Goal: Transaction & Acquisition: Subscribe to service/newsletter

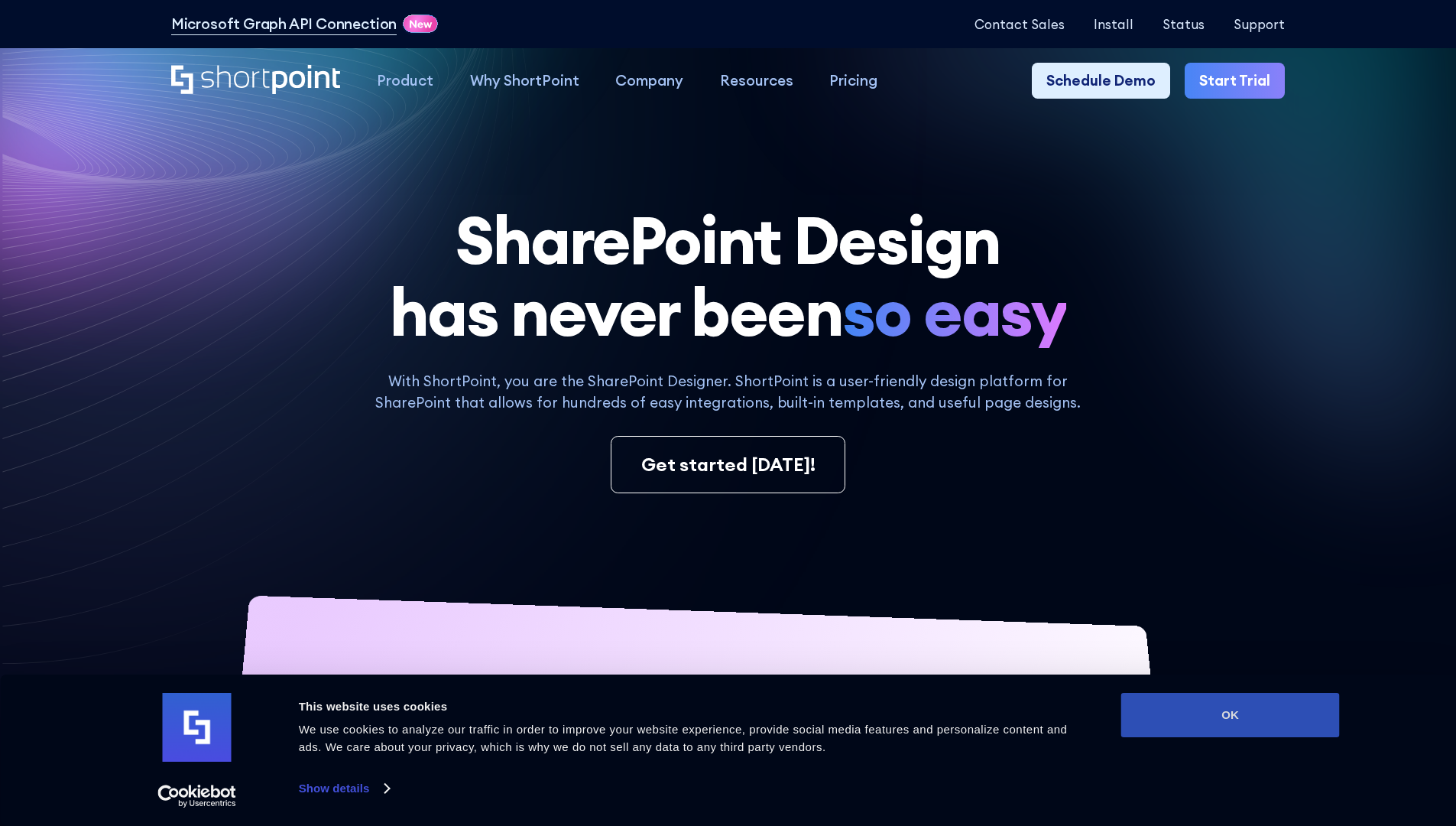
click at [1230, 715] on button "OK" at bounding box center [1230, 715] width 218 height 44
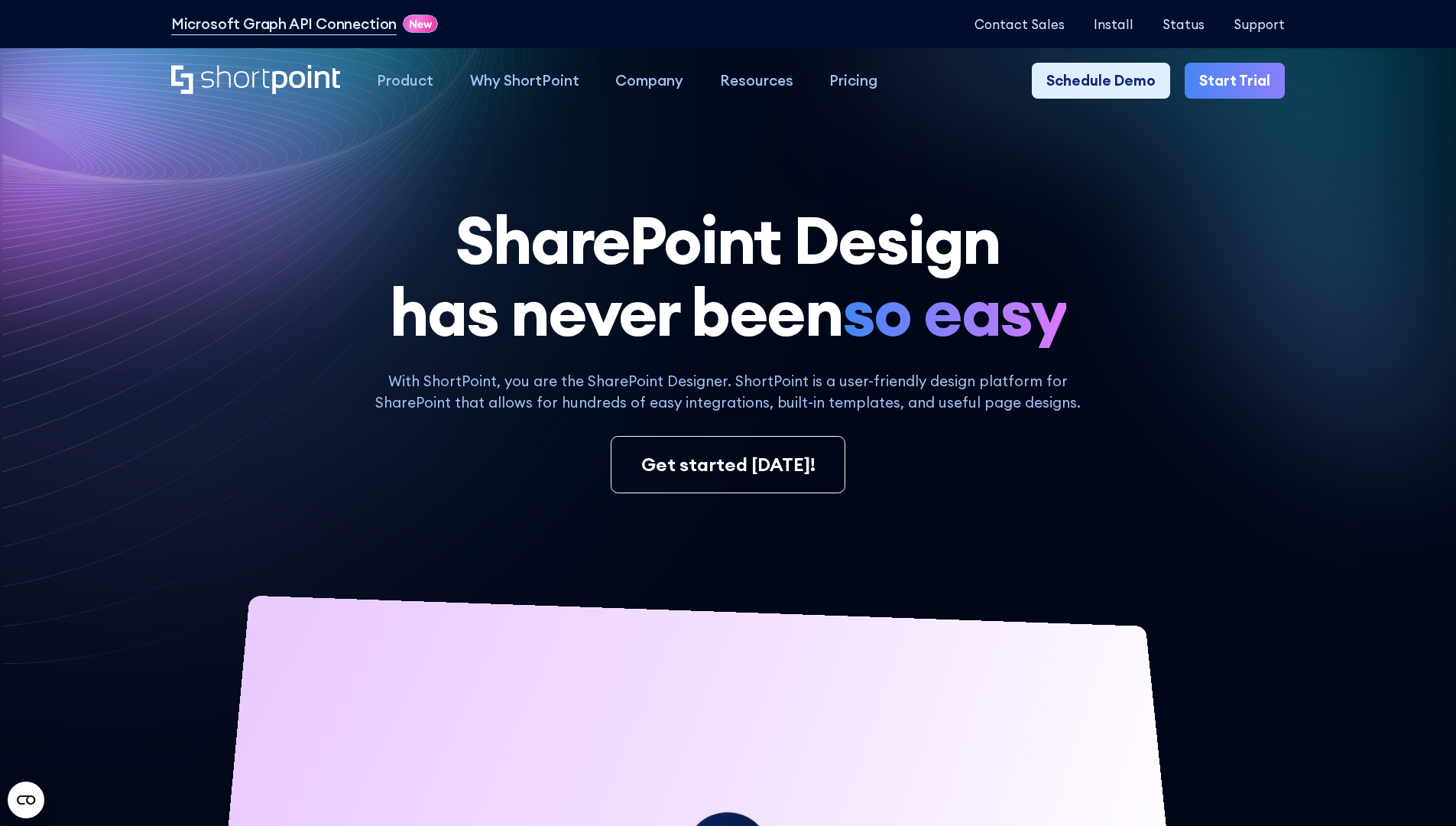
click at [1240, 81] on link "Start Trial" at bounding box center [1235, 81] width 100 height 37
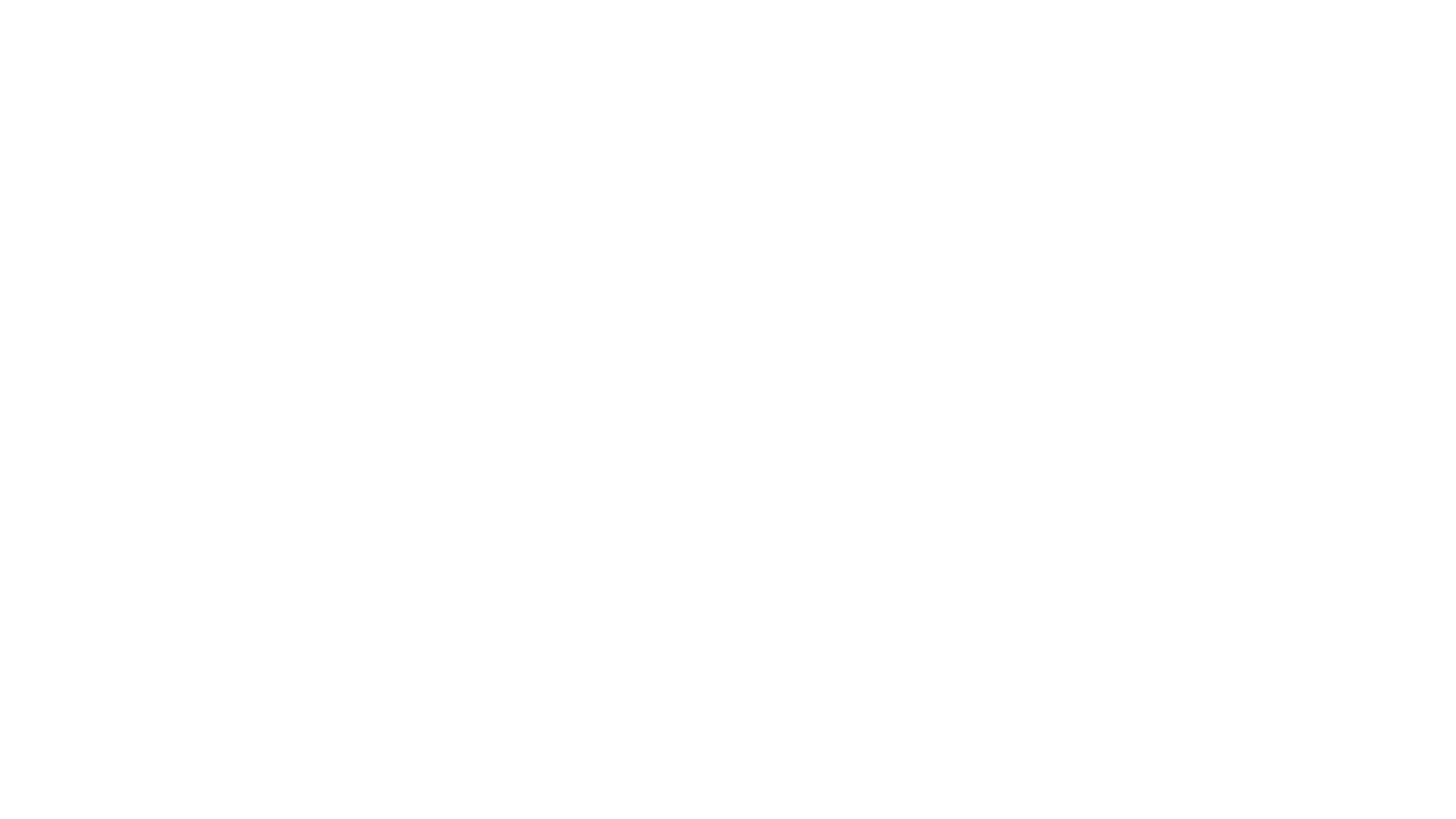
type input "Archebald"
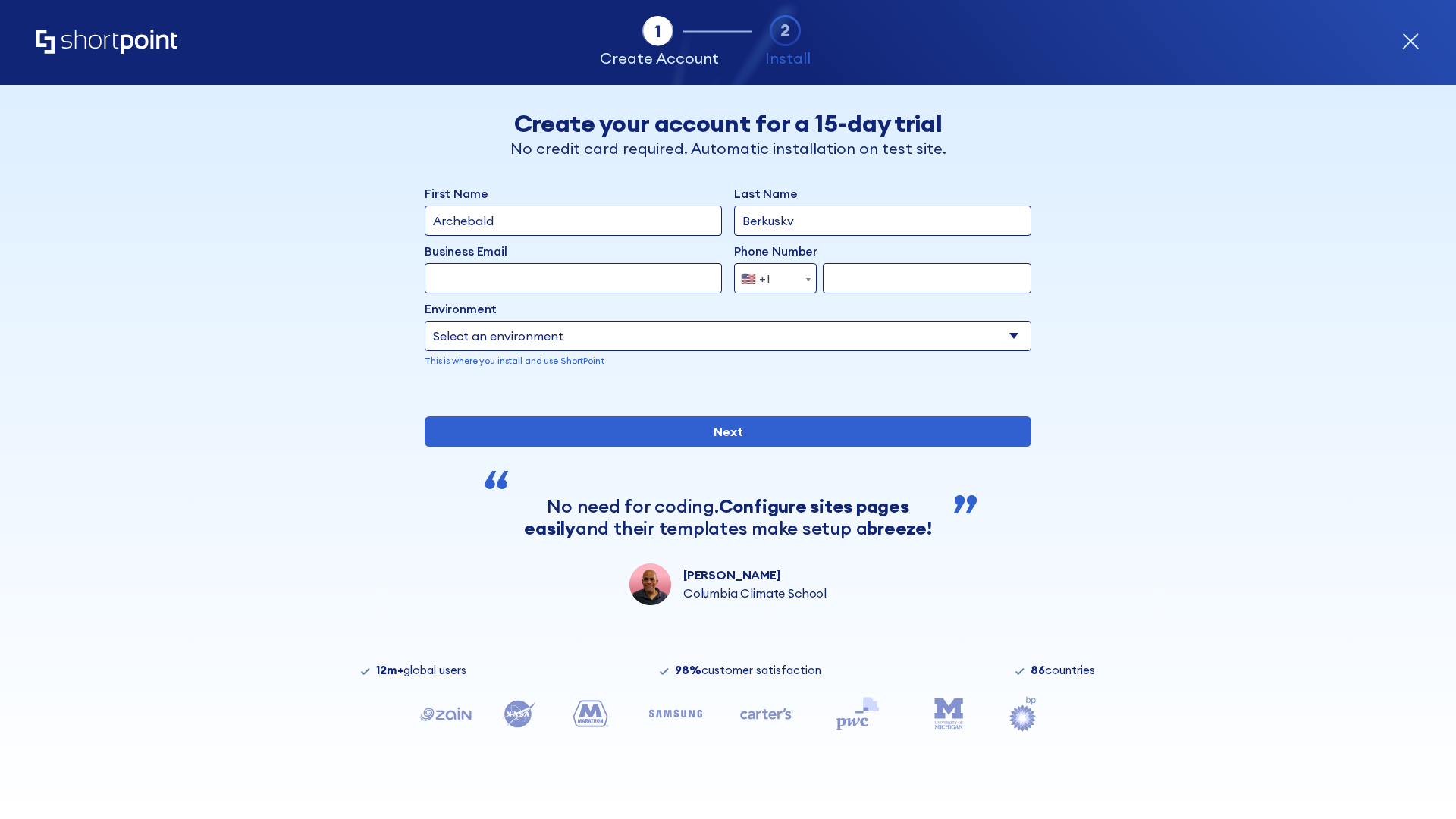
type input "Berkuskv"
type input "2125556789"
select select "Microsoft 365"
type input "2125556789"
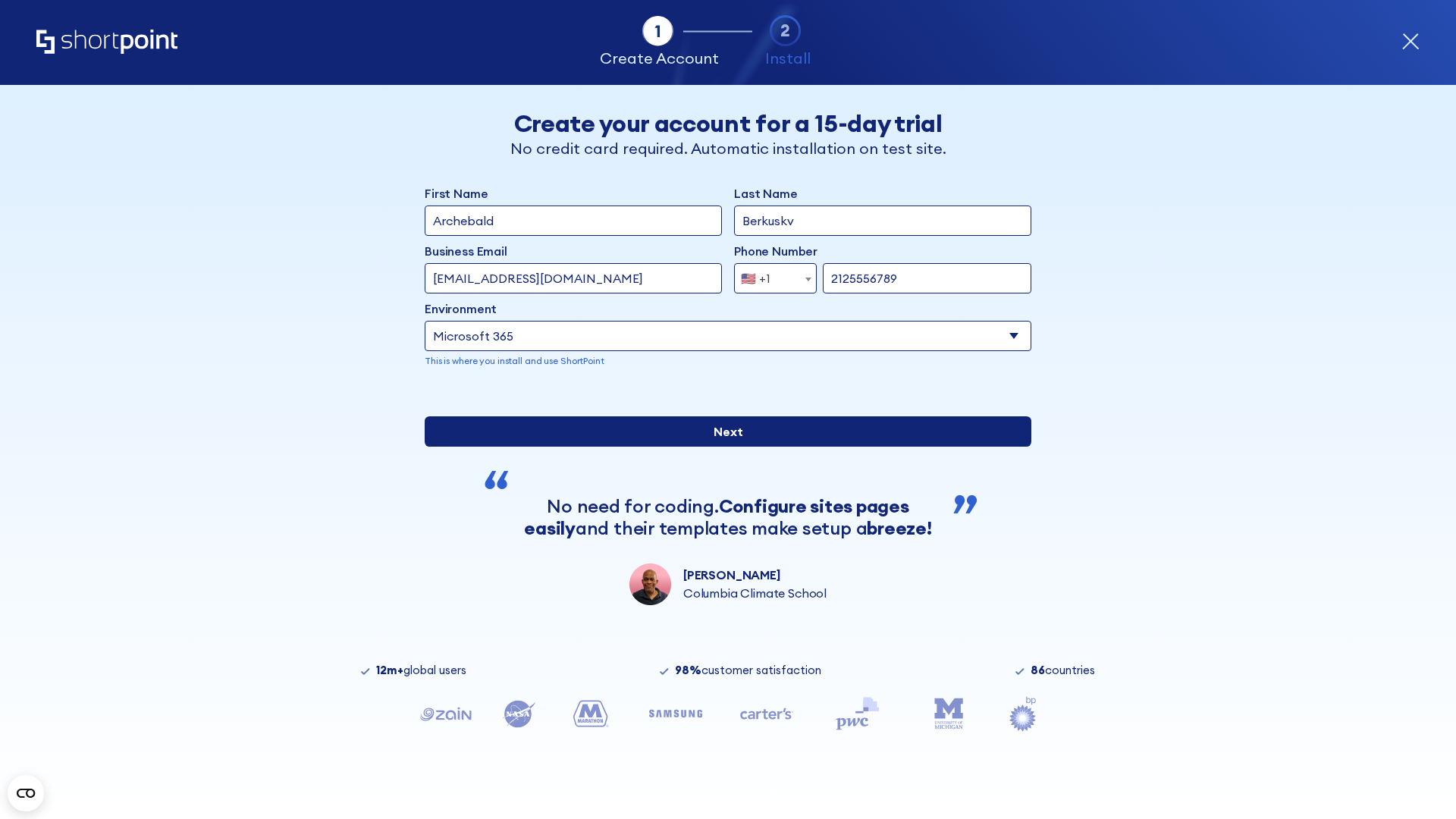
scroll to position [3, 0]
click at [722, 447] on input "Next" at bounding box center [728, 430] width 607 height 30
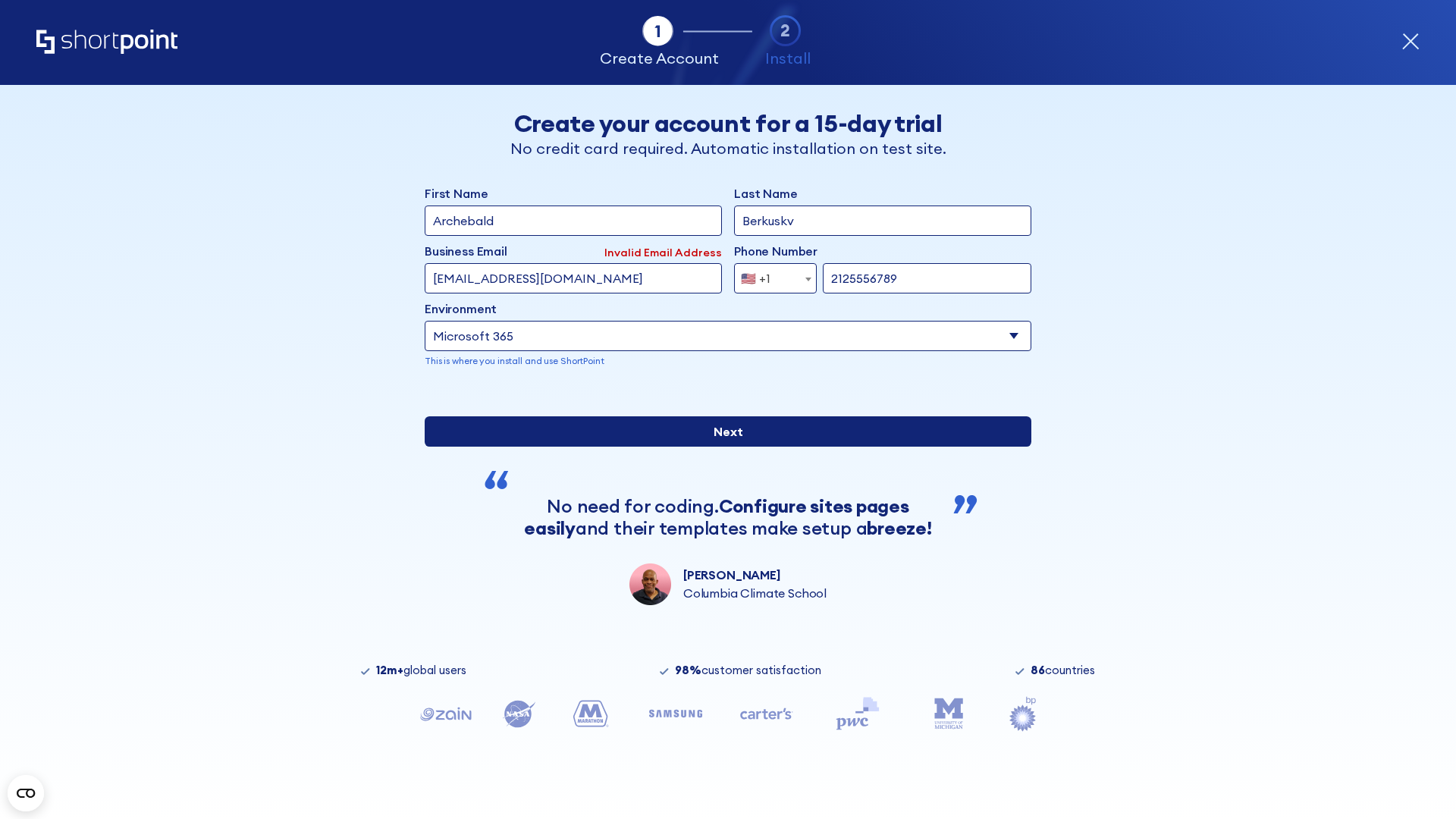
click at [722, 447] on input "Next" at bounding box center [728, 430] width 607 height 30
type input "test@shortpoint.com"
click at [722, 447] on input "Next" at bounding box center [728, 430] width 607 height 30
